Goal: Find specific page/section: Find specific page/section

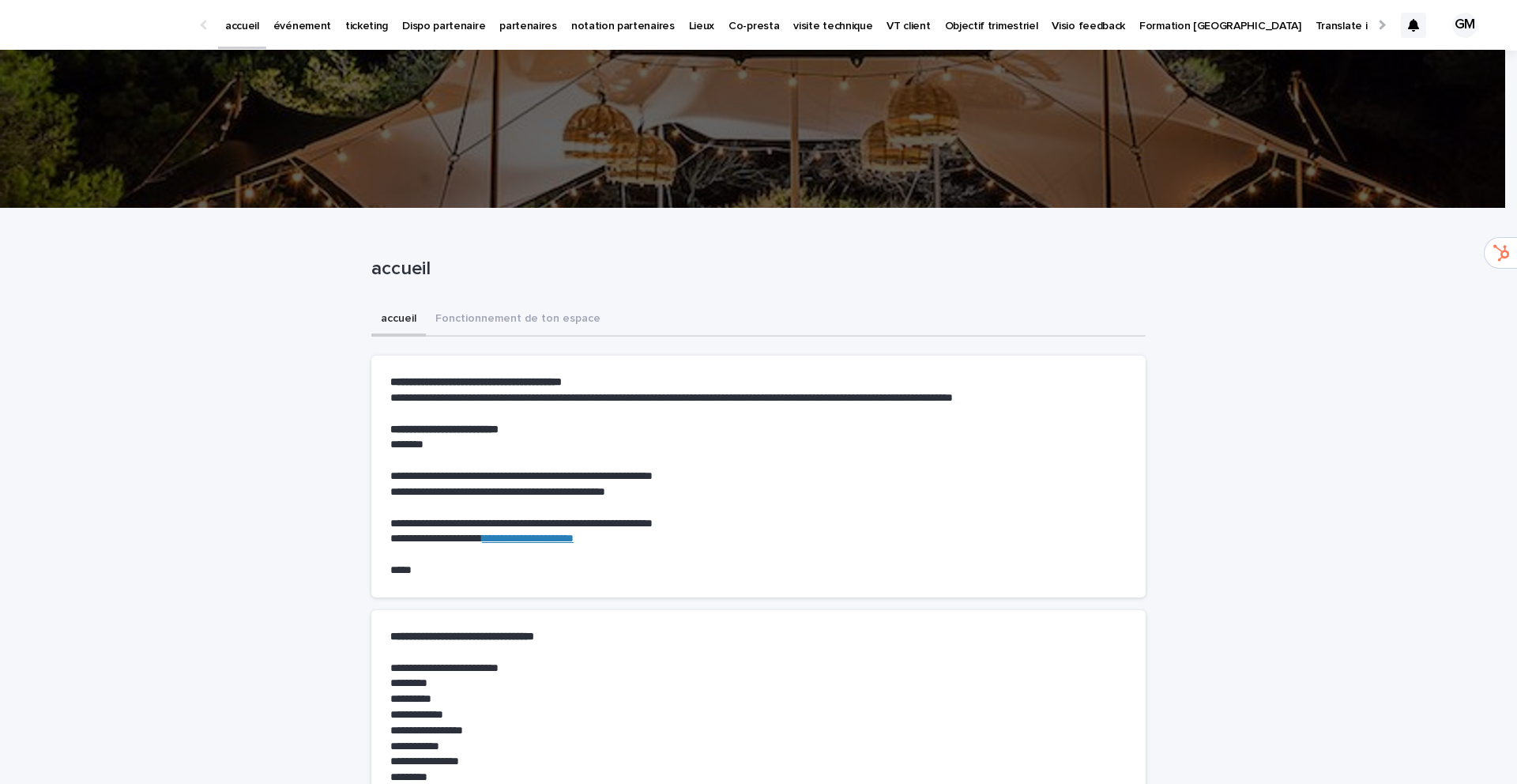
click at [311, 26] on p "événement" at bounding box center [302, 16] width 57 height 33
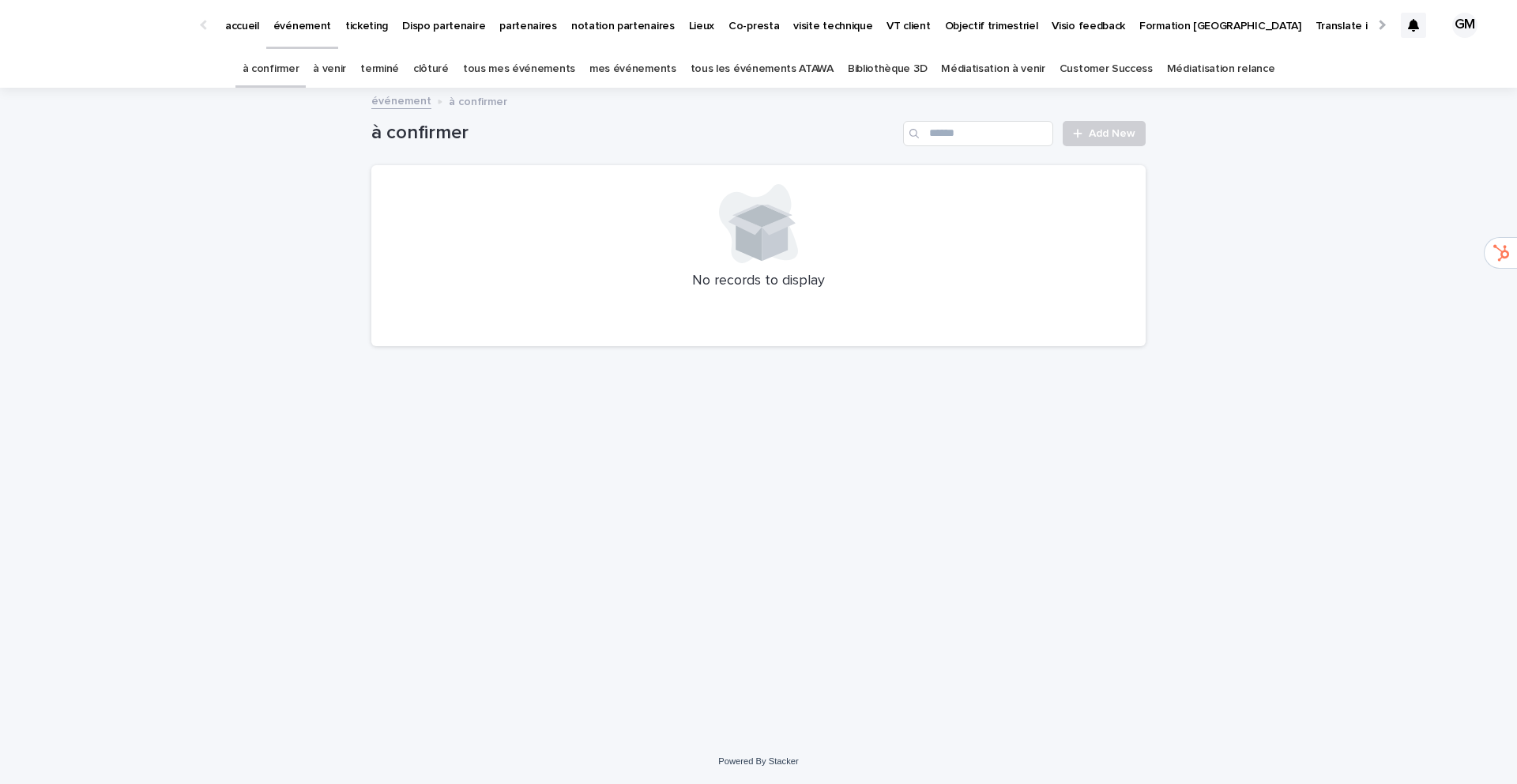
click at [346, 72] on link "à venir" at bounding box center [329, 68] width 33 height 37
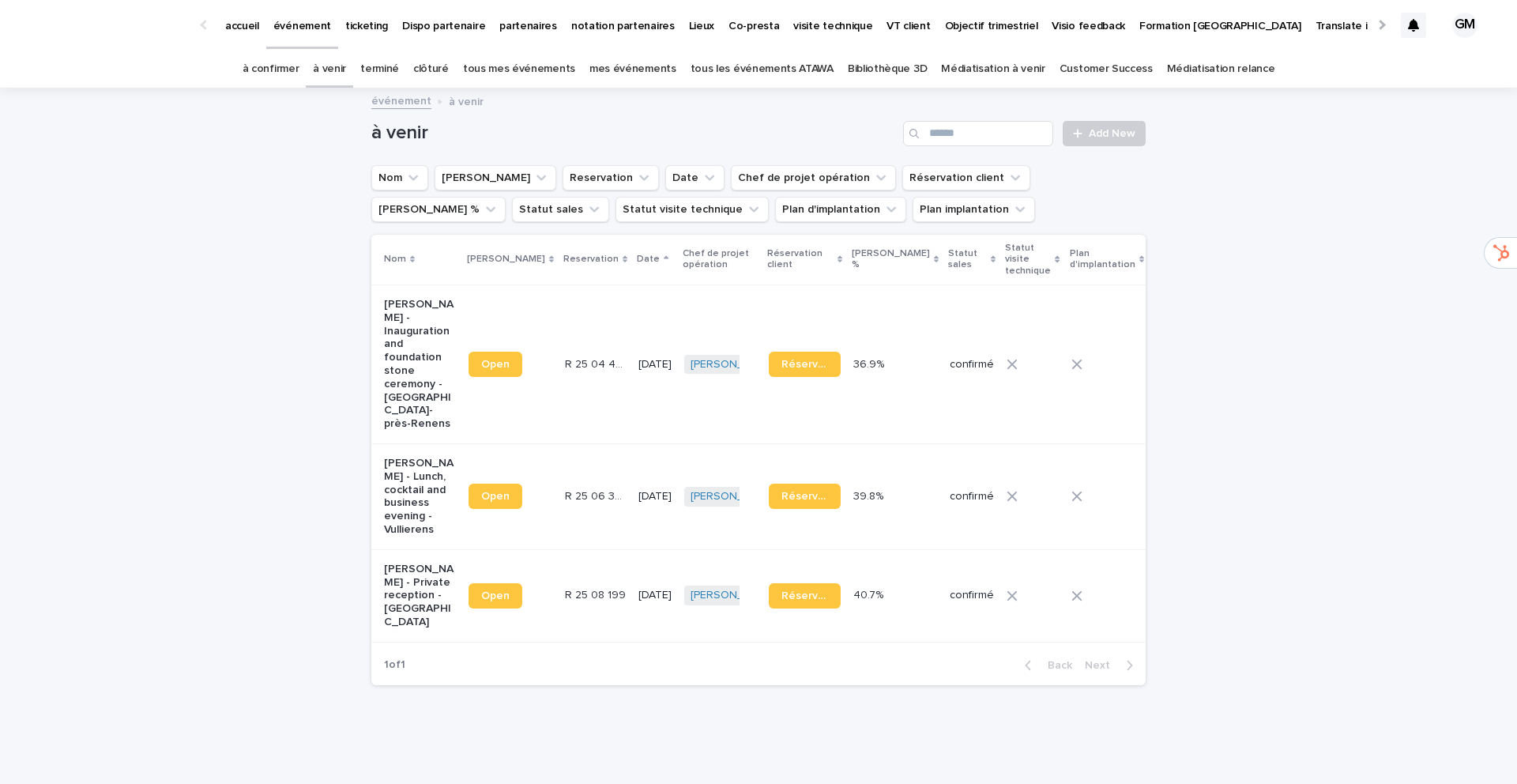
click at [394, 594] on p "[PERSON_NAME] - Private reception - [GEOGRAPHIC_DATA]" at bounding box center [420, 595] width 72 height 66
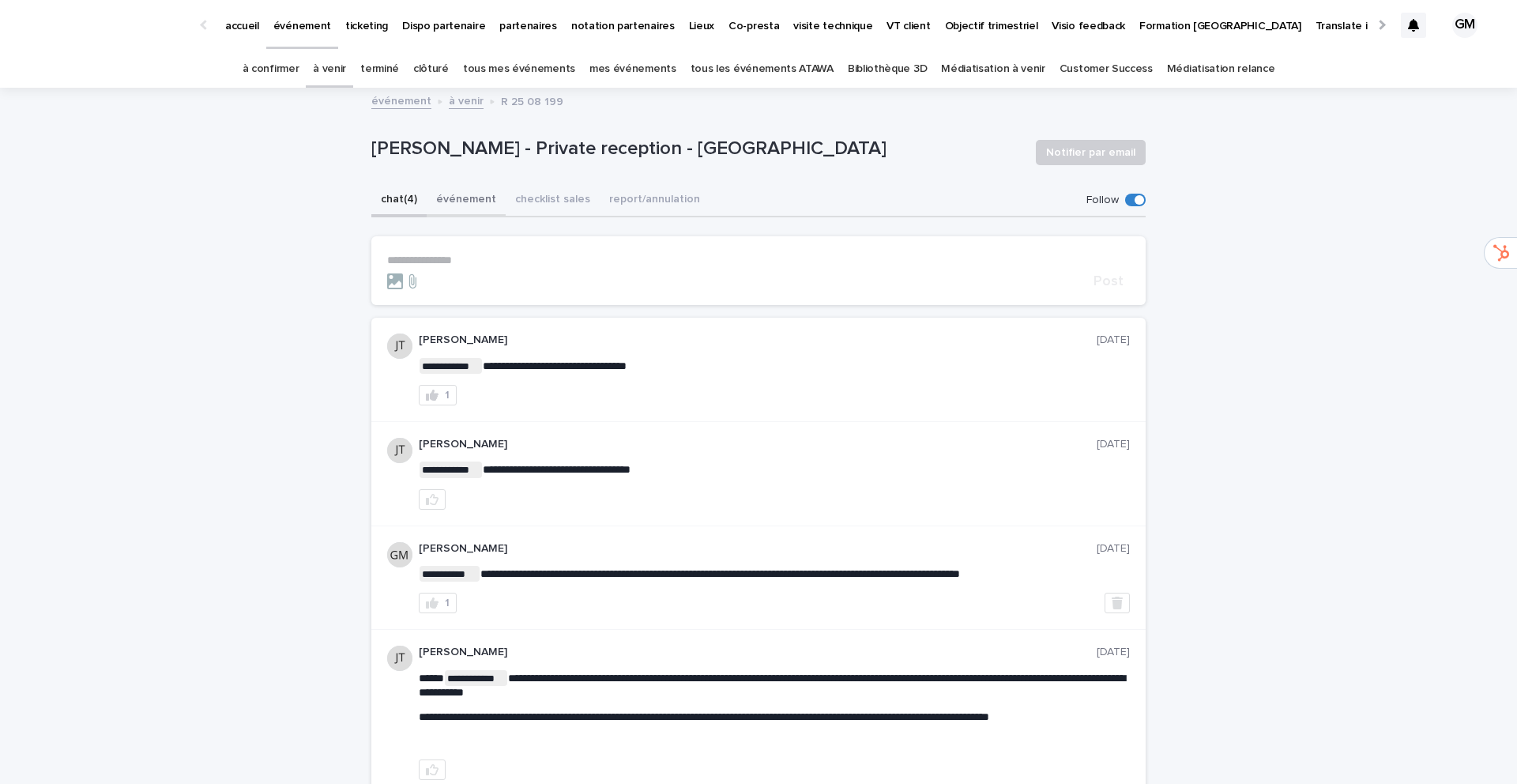
click at [453, 199] on button "événement" at bounding box center [466, 200] width 79 height 33
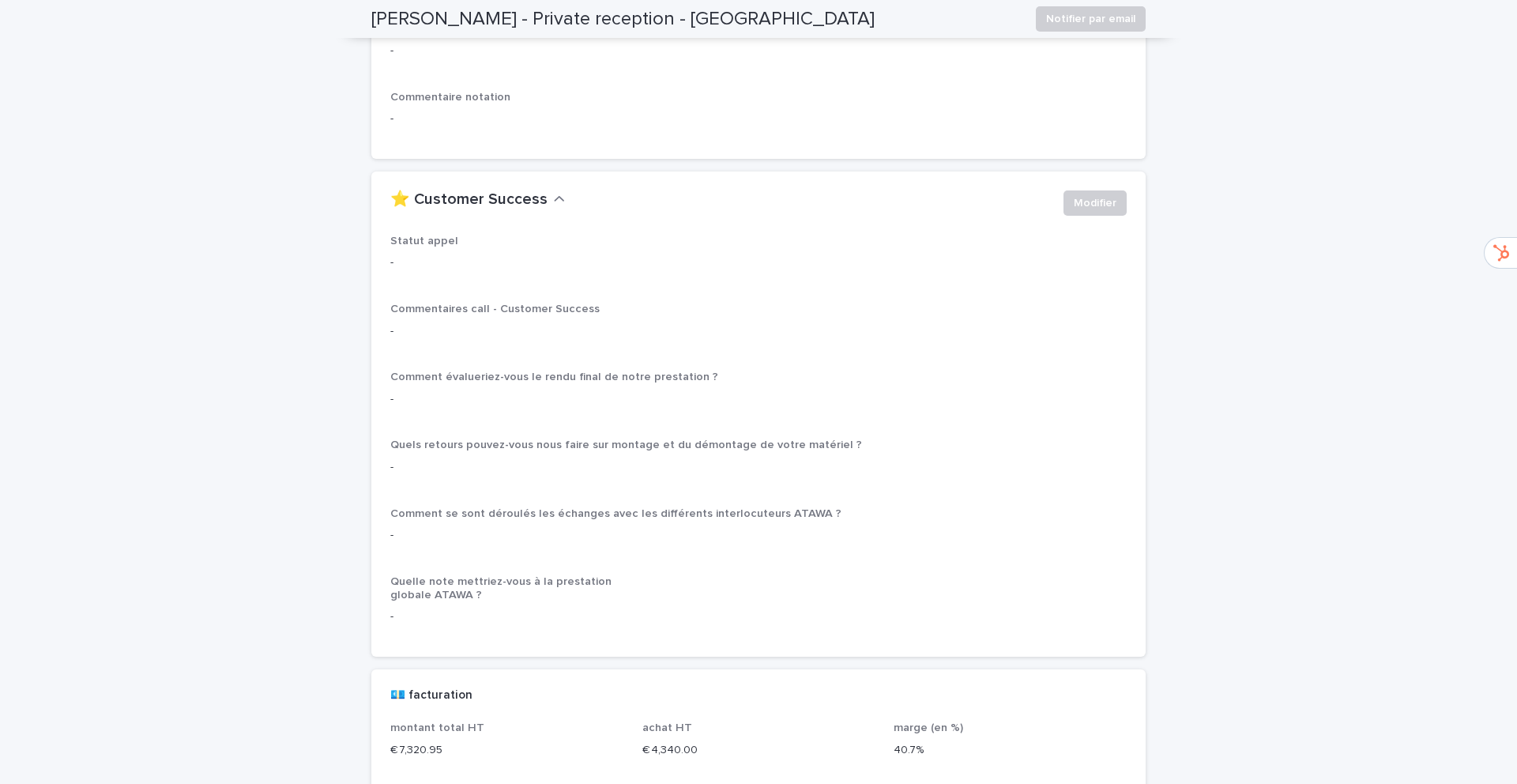
scroll to position [2675, 0]
